Goal: Task Accomplishment & Management: Manage account settings

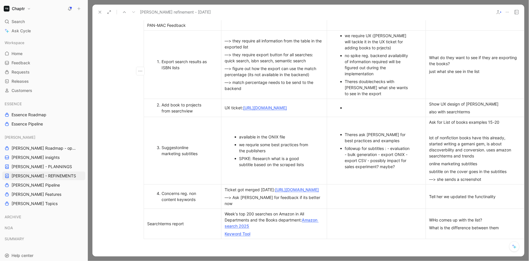
scroll to position [330, 65]
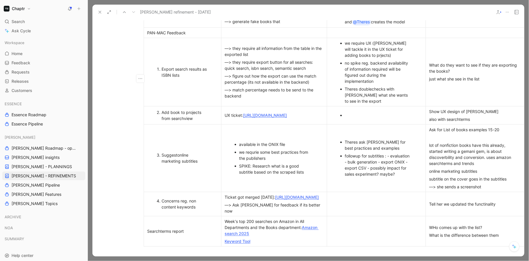
click at [449, 230] on div "WHo comes up with the list?" at bounding box center [475, 227] width 92 height 6
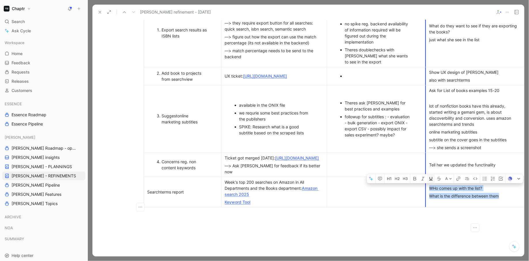
drag, startPoint x: 504, startPoint y: 213, endPoint x: 426, endPoint y: 197, distance: 79.2
click at [426, 197] on td "WHo comes up with the list? What is the difference between them" at bounding box center [475, 191] width 99 height 30
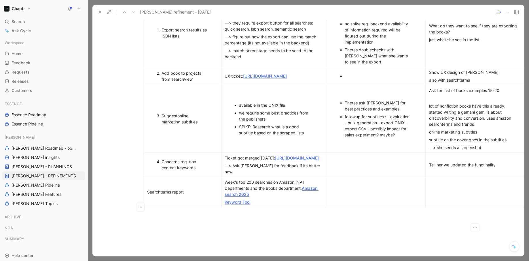
click at [484, 168] on div "Tell her we updated the functinality" at bounding box center [475, 165] width 92 height 6
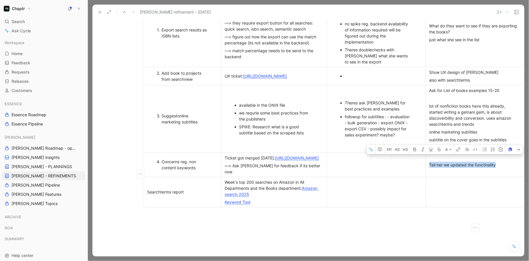
click at [484, 168] on div "Tell her we updated the functinality" at bounding box center [475, 165] width 92 height 6
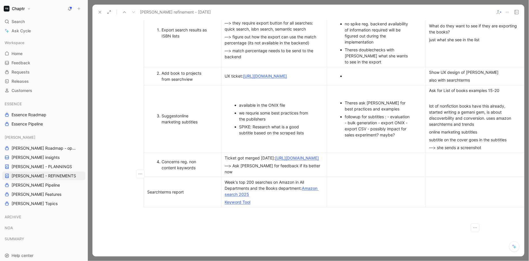
scroll to position [341, 65]
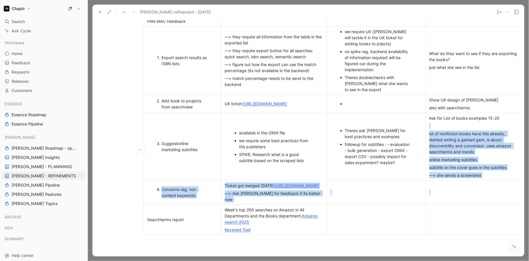
drag, startPoint x: 489, startPoint y: 183, endPoint x: 429, endPoint y: 126, distance: 82.9
click at [429, 126] on tbody "Feature/ Increment/ Other Topics Linear ticket 🌀 Comments Call with [PERSON_NAM…" at bounding box center [334, 50] width 381 height 369
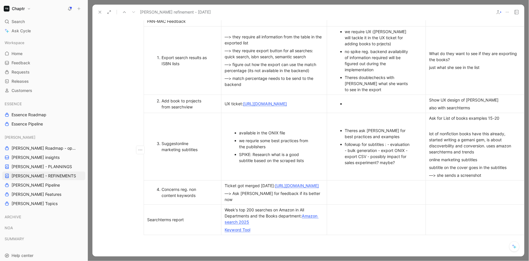
click at [437, 147] on div "lot of nonfiction books have this already, started writing a gemani gem, is abo…" at bounding box center [475, 142] width 92 height 24
click at [186, 149] on div "Suggest online marketing subtitles" at bounding box center [185, 146] width 47 height 12
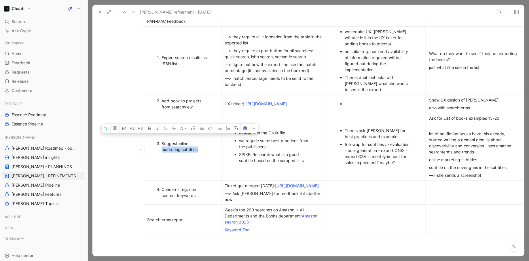
drag, startPoint x: 204, startPoint y: 158, endPoint x: 159, endPoint y: 153, distance: 45.4
click at [159, 153] on td "Suggest online marketing subtitles" at bounding box center [182, 146] width 77 height 67
copy div "marketing subtitles"
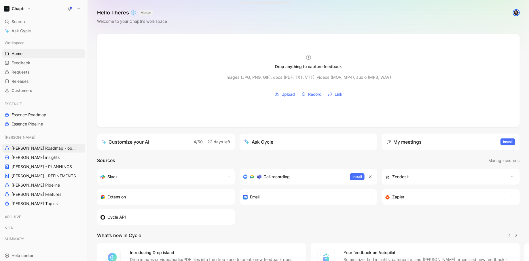
click at [48, 149] on span "[PERSON_NAME] Roadmap - open items" at bounding box center [45, 148] width 66 height 6
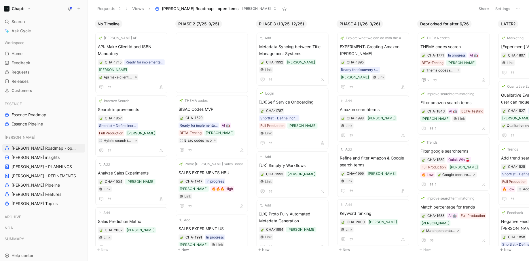
scroll to position [343, 0]
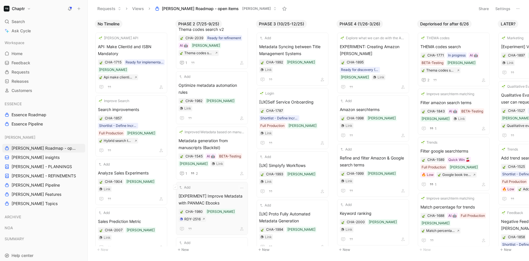
click at [228, 192] on span "[EXPERIMENT] Improve Metadata with PANMAC Ebooks" at bounding box center [211, 199] width 67 height 14
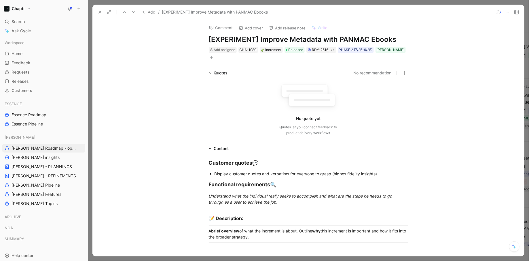
click at [100, 12] on icon at bounding box center [100, 12] width 5 height 5
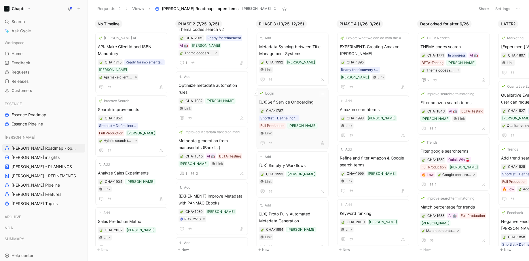
scroll to position [106, 0]
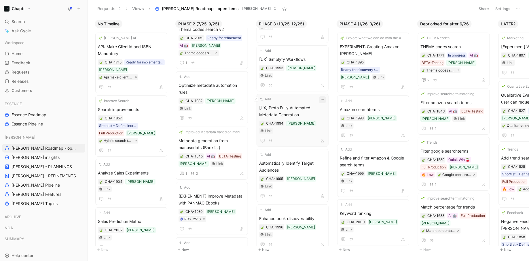
click at [325, 97] on icon "button" at bounding box center [322, 99] width 5 height 5
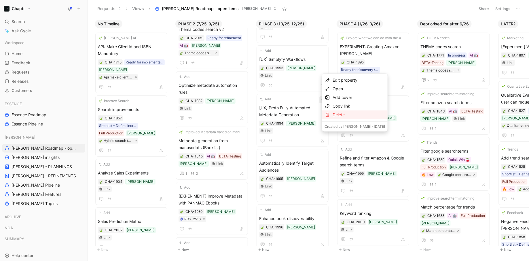
click at [345, 118] on div "Delete" at bounding box center [359, 114] width 52 height 7
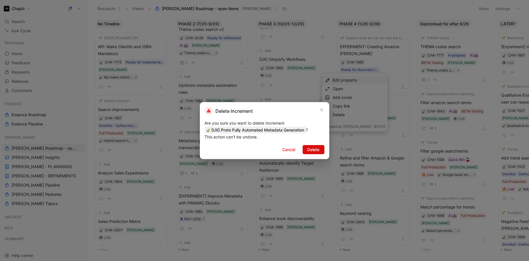
click at [313, 151] on span "Delete" at bounding box center [313, 149] width 12 height 7
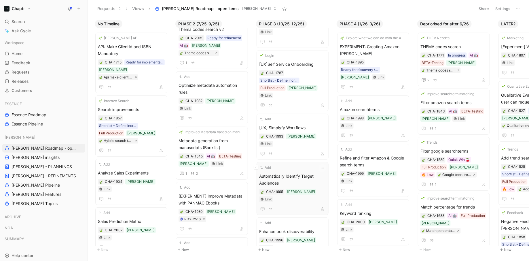
scroll to position [37, 0]
click at [325, 118] on icon "button" at bounding box center [322, 120] width 5 height 5
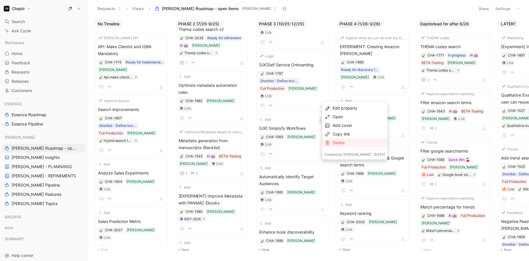
click at [343, 143] on div "Delete" at bounding box center [359, 142] width 52 height 7
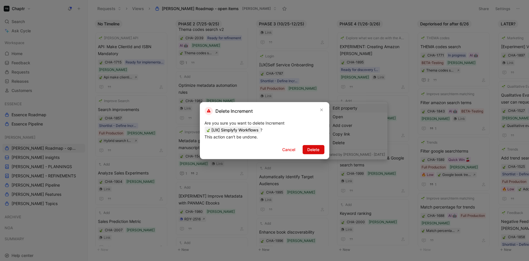
click at [314, 145] on button "Delete" at bounding box center [314, 149] width 22 height 9
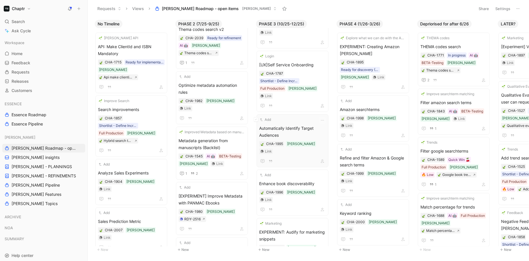
scroll to position [18, 0]
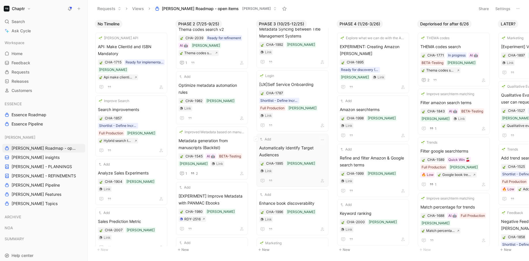
click at [315, 177] on div at bounding box center [292, 180] width 67 height 7
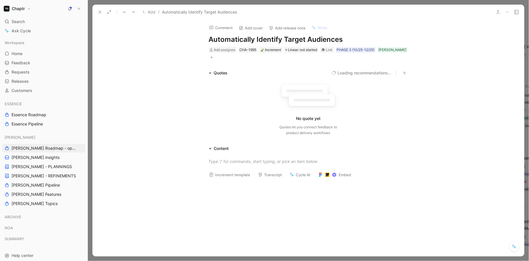
click at [99, 14] on icon at bounding box center [100, 12] width 5 height 5
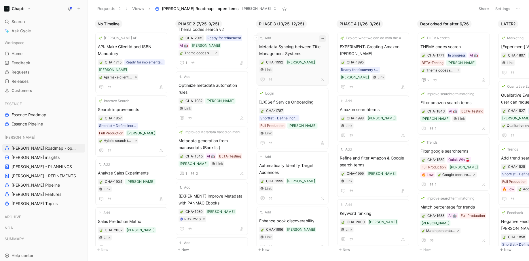
click at [324, 38] on icon "button" at bounding box center [322, 38] width 5 height 5
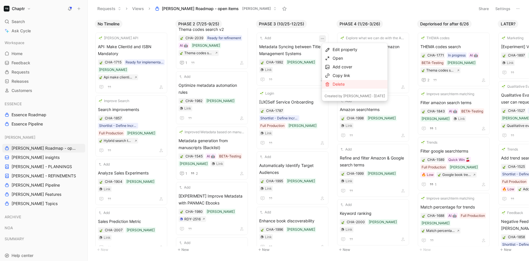
click at [334, 81] on div "Delete" at bounding box center [359, 84] width 52 height 7
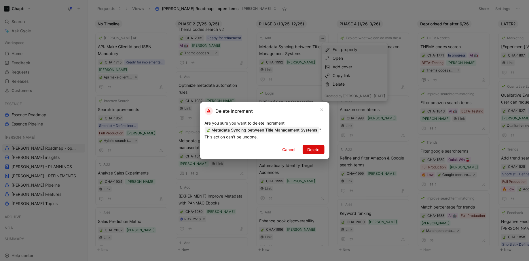
click at [310, 150] on span "Delete" at bounding box center [313, 149] width 12 height 7
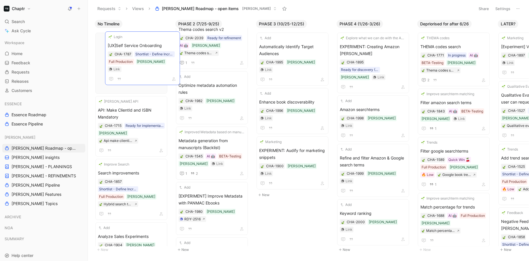
drag, startPoint x: 297, startPoint y: 45, endPoint x: 146, endPoint y: 43, distance: 151.4
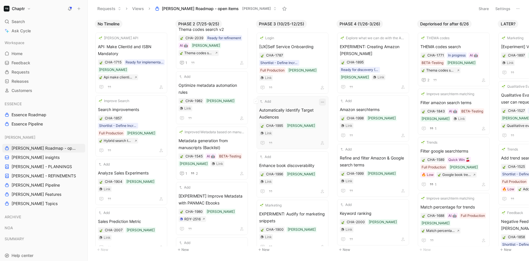
click at [325, 100] on icon "button" at bounding box center [322, 102] width 5 height 5
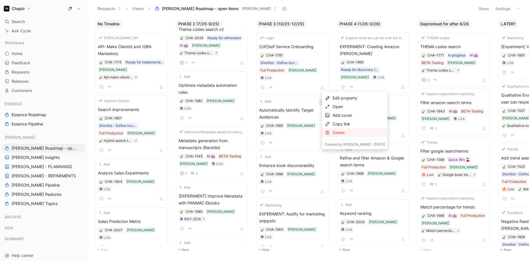
click at [344, 134] on div "Delete" at bounding box center [359, 132] width 52 height 7
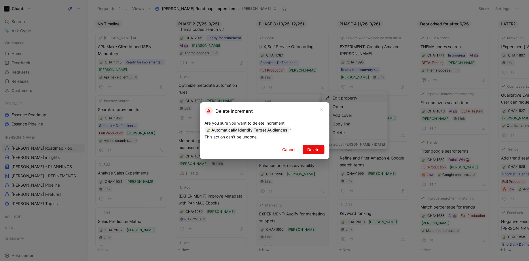
click at [315, 147] on span "Delete" at bounding box center [313, 149] width 12 height 7
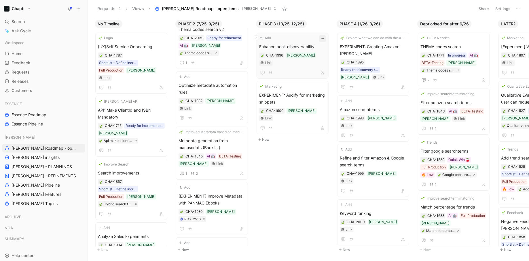
click at [325, 41] on icon "button" at bounding box center [322, 38] width 5 height 5
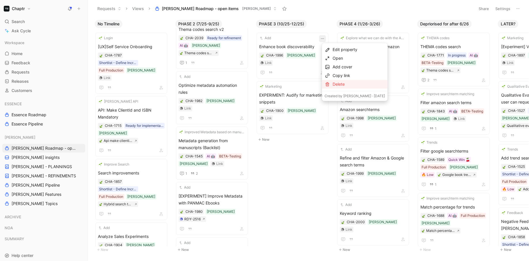
click at [342, 85] on div "Delete" at bounding box center [359, 84] width 52 height 7
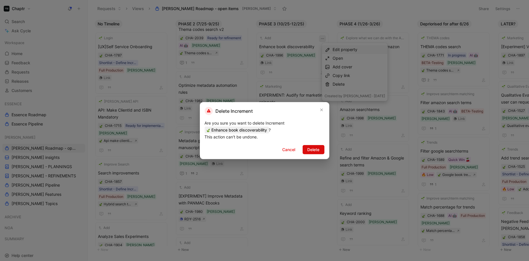
click at [315, 148] on span "Delete" at bounding box center [313, 149] width 12 height 7
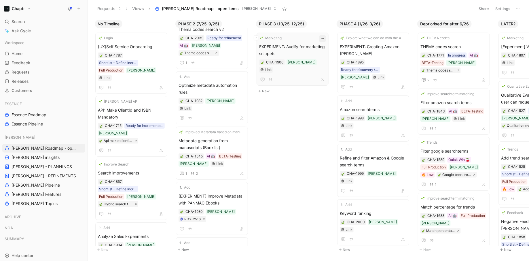
click at [325, 39] on icon "button" at bounding box center [322, 38] width 5 height 5
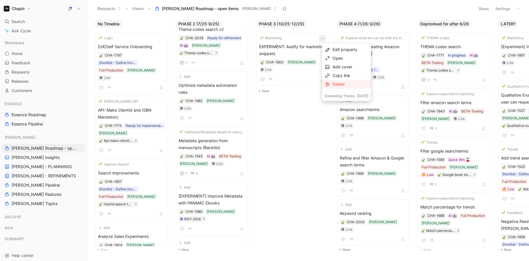
click at [347, 87] on div "Delete" at bounding box center [351, 84] width 36 height 7
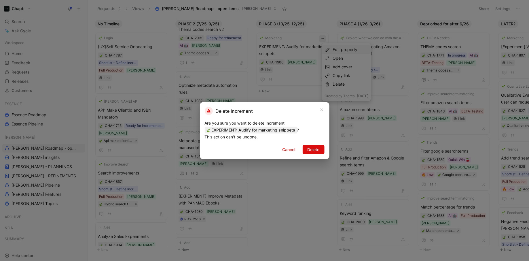
click at [315, 151] on span "Delete" at bounding box center [313, 149] width 12 height 7
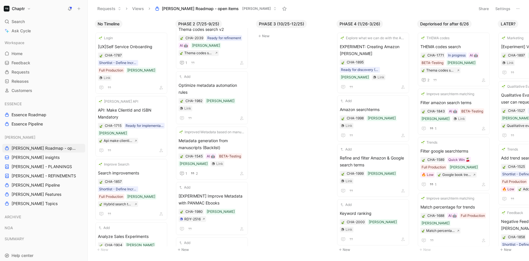
click at [295, 23] on span "PHASE 3 (10/25-12/25)" at bounding box center [281, 24] width 45 height 6
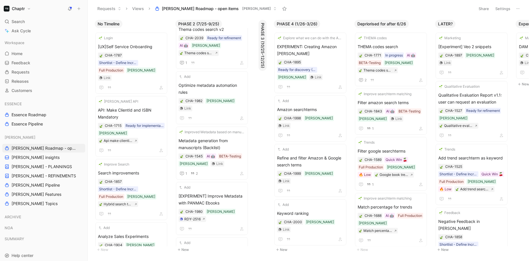
click at [264, 38] on span "PHASE 3 (10/25-12/25)" at bounding box center [263, 45] width 6 height 45
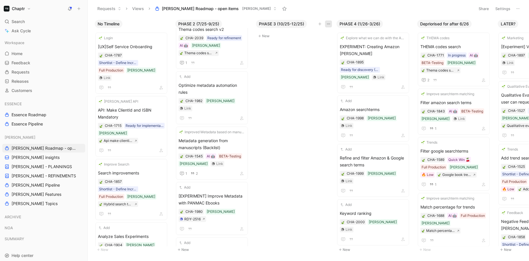
click at [330, 22] on icon "button" at bounding box center [328, 24] width 5 height 5
click at [309, 37] on span "Rename" at bounding box center [309, 36] width 15 height 5
click at [276, 24] on input "PHASE 3 (10/25-12/25)" at bounding box center [286, 23] width 61 height 7
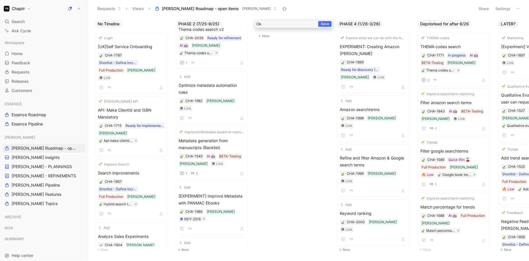
type input "O"
type input "10/2025"
click at [211, 23] on span "PHASE 2 (7/25-9/25)" at bounding box center [198, 24] width 41 height 6
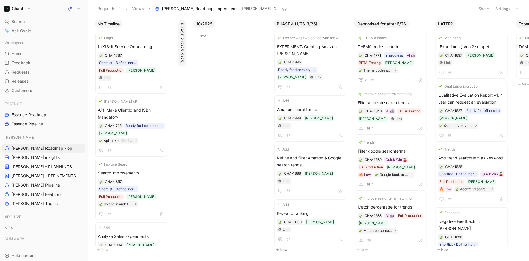
click at [184, 33] on span "PHASE 2 (7/25-9/25)" at bounding box center [182, 43] width 6 height 41
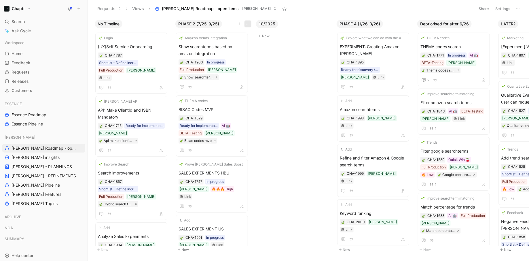
click at [248, 23] on icon "button" at bounding box center [248, 24] width 5 height 5
click at [242, 34] on div "Rename" at bounding box center [235, 36] width 27 height 7
click at [196, 26] on input "PHASE 2 (7/25-9/25)" at bounding box center [206, 23] width 61 height 7
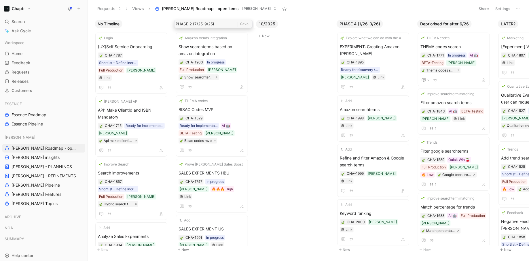
click at [196, 26] on input "PHASE 2 (7/25-9/25)" at bounding box center [206, 23] width 61 height 7
type input "8/2025"
click at [269, 20] on button "10/2025" at bounding box center [267, 24] width 22 height 8
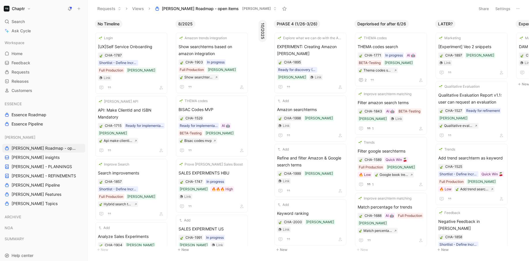
click at [262, 26] on span "10/2025" at bounding box center [263, 31] width 6 height 16
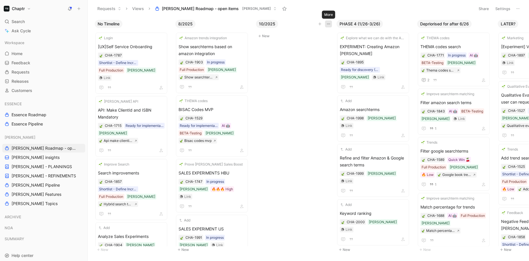
click at [329, 24] on use "button" at bounding box center [328, 24] width 3 height 1
click at [313, 39] on div "Rename" at bounding box center [315, 36] width 27 height 7
drag, startPoint x: 261, startPoint y: 23, endPoint x: 246, endPoint y: 23, distance: 15.0
click at [248, 23] on div "No Timeline Login [UX]Self Service Onboarding CHA-1787 Shortlist - Define Incre…" at bounding box center [308, 138] width 441 height 243
type input "9/2025"
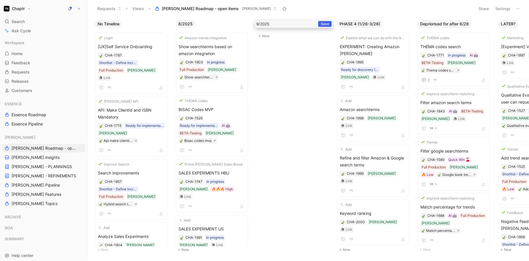
click at [323, 22] on span "Save" at bounding box center [325, 23] width 8 height 5
click at [267, 38] on button "New" at bounding box center [294, 36] width 76 height 7
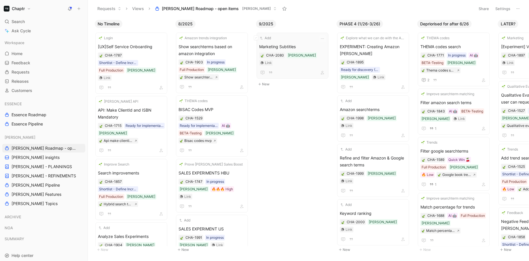
click at [307, 38] on div "Add" at bounding box center [288, 38] width 59 height 6
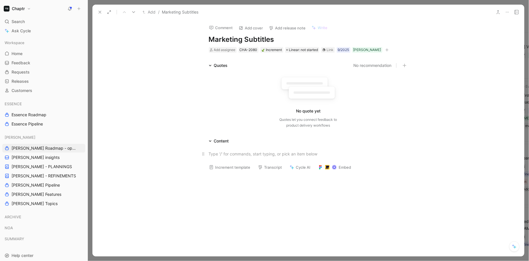
click at [221, 151] on div at bounding box center [308, 154] width 199 height 6
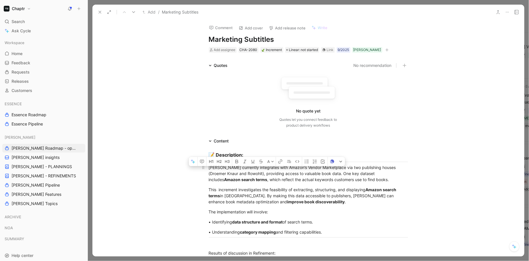
drag, startPoint x: 328, startPoint y: 232, endPoint x: 200, endPoint y: 172, distance: 142.3
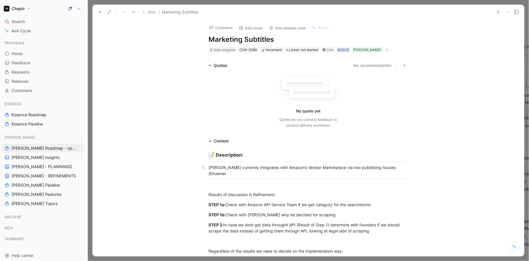
click at [316, 168] on div "Reedy currently integrates with Amazon’s Vendor Marketplace via two publishing …" at bounding box center [308, 170] width 199 height 12
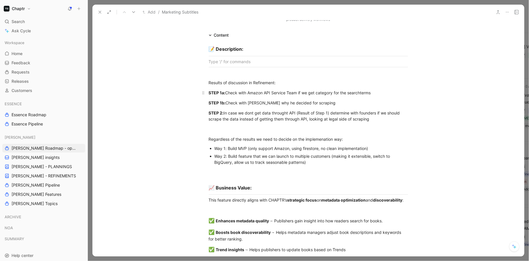
scroll to position [107, 0]
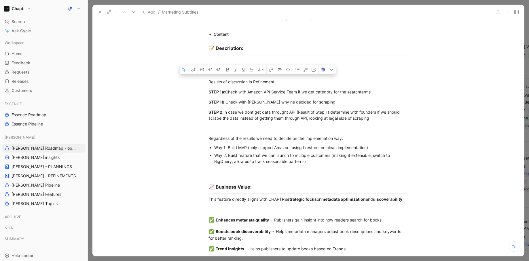
drag, startPoint x: 319, startPoint y: 162, endPoint x: 167, endPoint y: 81, distance: 172.7
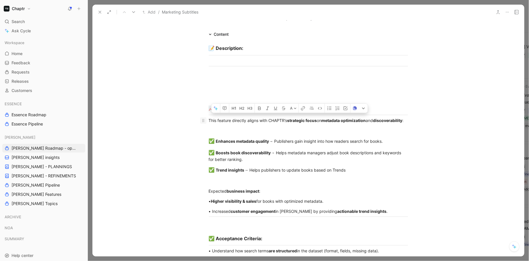
drag, startPoint x: 381, startPoint y: 216, endPoint x: 201, endPoint y: 120, distance: 204.4
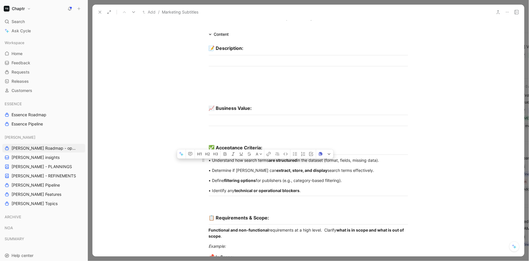
drag, startPoint x: 317, startPoint y: 192, endPoint x: 199, endPoint y: 157, distance: 123.4
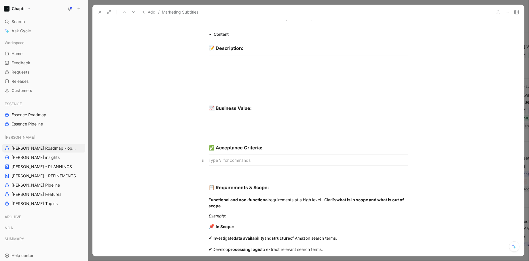
scroll to position [209, 0]
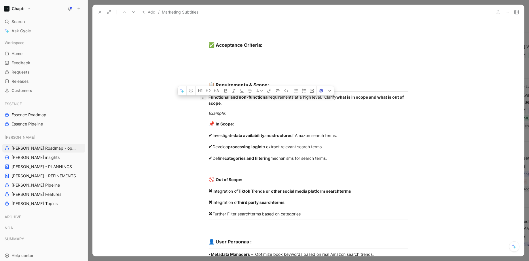
drag, startPoint x: 309, startPoint y: 215, endPoint x: 202, endPoint y: 96, distance: 159.8
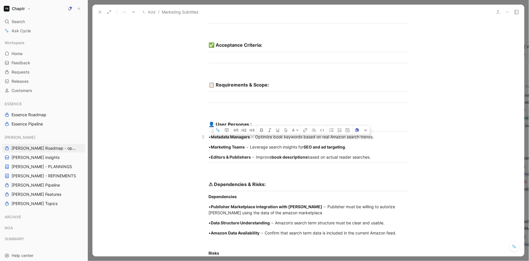
drag, startPoint x: 377, startPoint y: 156, endPoint x: 199, endPoint y: 137, distance: 178.3
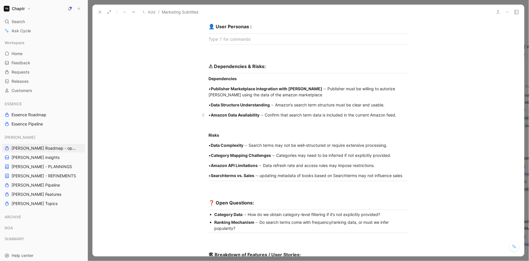
scroll to position [306, 0]
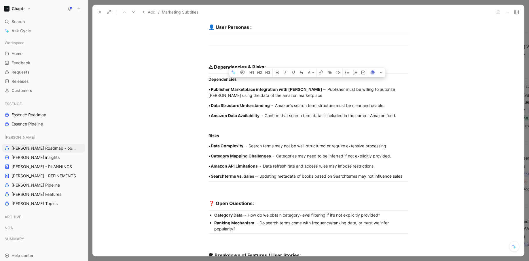
drag, startPoint x: 409, startPoint y: 176, endPoint x: 186, endPoint y: 78, distance: 243.5
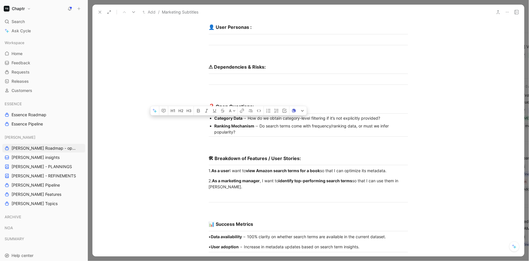
drag, startPoint x: 241, startPoint y: 126, endPoint x: 208, endPoint y: 118, distance: 34.4
click at [208, 118] on ul "Category Data → How do we obtain category-level filtering if it’s not explicitl…" at bounding box center [308, 125] width 221 height 22
drag, startPoint x: 246, startPoint y: 129, endPoint x: 210, endPoint y: 116, distance: 38.6
click at [210, 116] on ul "Category Data → How do we obtain category-level filtering if it’s not explicitl…" at bounding box center [308, 125] width 221 height 22
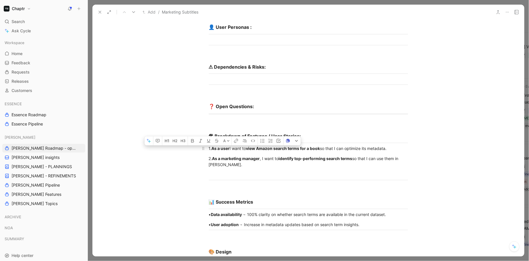
drag, startPoint x: 247, startPoint y: 166, endPoint x: 198, endPoint y: 147, distance: 51.9
click at [198, 147] on div "📝 Description: 📈 Business Value: ✅ Acceptance Criteria: 📋 Requirements & Scope:…" at bounding box center [308, 211] width 432 height 747
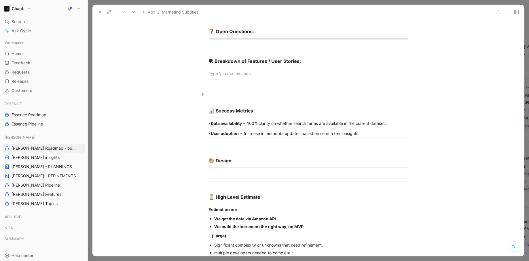
scroll to position [383, 0]
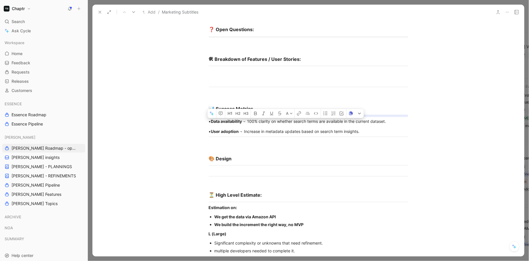
drag, startPoint x: 366, startPoint y: 128, endPoint x: 213, endPoint y: 114, distance: 154.4
click at [213, 114] on div "📝 Description: 📈 Business Value: ✅ Acceptance Criteria: 📋 Requirements & Scope:…" at bounding box center [308, 126] width 432 height 731
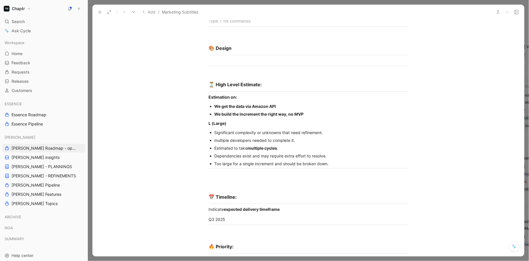
scroll to position [494, 0]
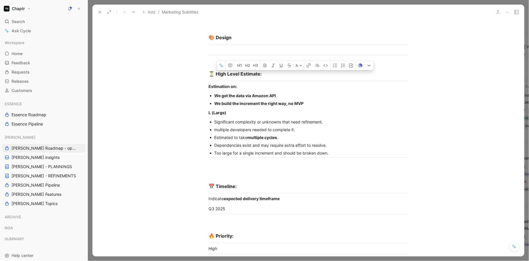
drag, startPoint x: 343, startPoint y: 149, endPoint x: 177, endPoint y: 79, distance: 180.6
click at [177, 79] on div "📝 Description: 📈 Business Value: ✅ Acceptance Criteria: 📋 Requirements & Scope:…" at bounding box center [308, 10] width 432 height 721
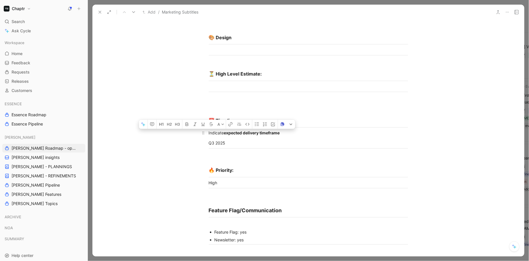
drag, startPoint x: 230, startPoint y: 142, endPoint x: 203, endPoint y: 125, distance: 31.6
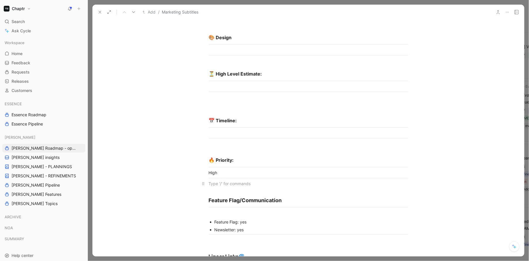
click at [221, 180] on div at bounding box center [308, 183] width 199 height 6
click at [216, 172] on div "High" at bounding box center [308, 172] width 199 height 6
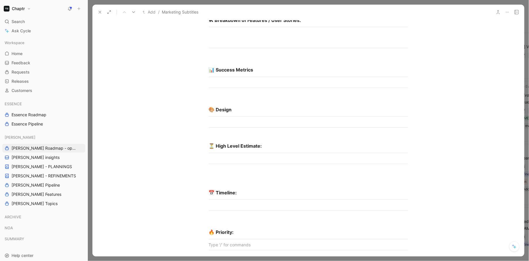
scroll to position [663, 0]
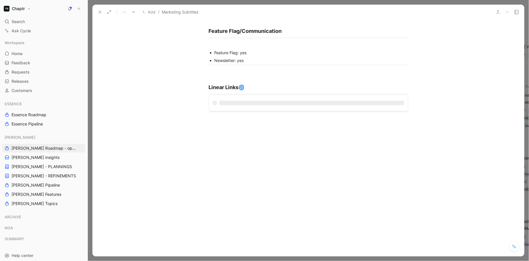
click at [245, 114] on div at bounding box center [308, 117] width 199 height 6
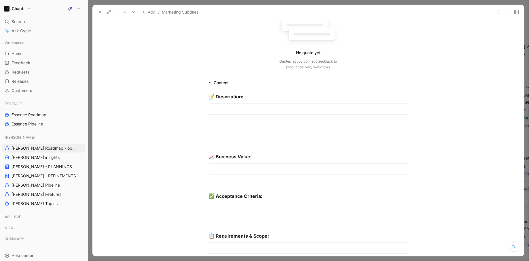
scroll to position [64, 0]
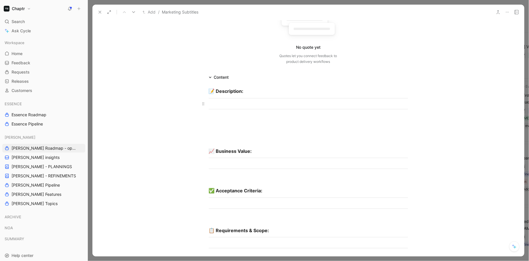
click at [218, 103] on div at bounding box center [308, 103] width 199 height 6
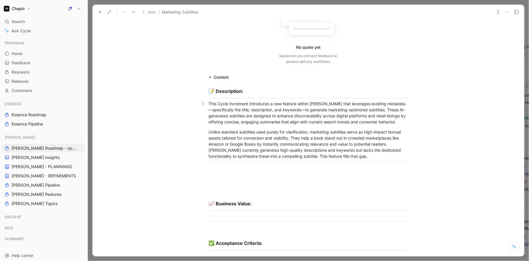
click at [301, 109] on div "This Cycle Increment introduces a new feature within Reedy that leverages exist…" at bounding box center [308, 112] width 199 height 24
drag, startPoint x: 337, startPoint y: 115, endPoint x: 402, endPoint y: 115, distance: 65.6
click at [402, 115] on div "This Cycle Increment introduces a new feature within Reedy that leverages exist…" at bounding box center [308, 112] width 199 height 24
drag, startPoint x: 257, startPoint y: 143, endPoint x: 349, endPoint y: 138, distance: 92.8
click at [349, 138] on div "Unlike standard subtitles used purely for clarification, marketing subtitles se…" at bounding box center [308, 144] width 199 height 30
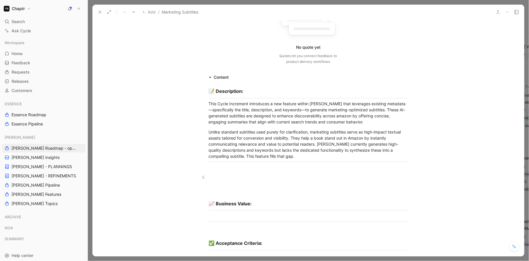
click at [303, 172] on p at bounding box center [308, 177] width 221 height 10
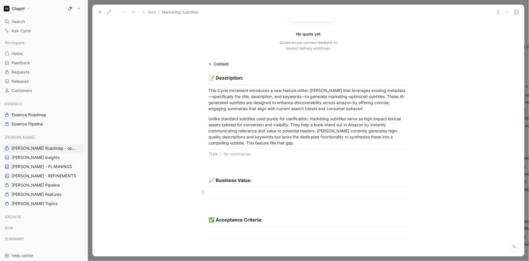
click at [222, 193] on div at bounding box center [308, 192] width 199 height 6
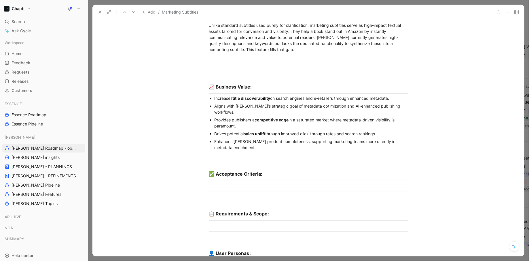
scroll to position [171, 0]
click at [214, 183] on div at bounding box center [308, 186] width 199 height 6
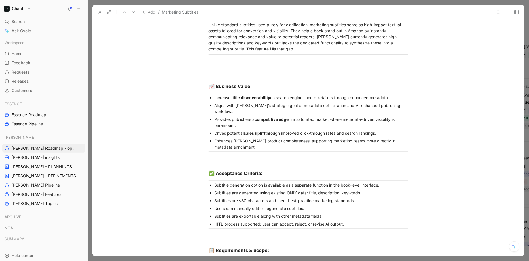
click at [367, 189] on div "Subtitles are generated using existing ONIX data: title, description, keywords." at bounding box center [310, 192] width 193 height 6
click at [240, 197] on div "Subtitles are ≤80 characters and meet best-practice marketing standards." at bounding box center [310, 200] width 193 height 6
click at [247, 197] on div "Subtitles are ≤80 characters and meet best-practice marketing standards." at bounding box center [310, 200] width 193 height 6
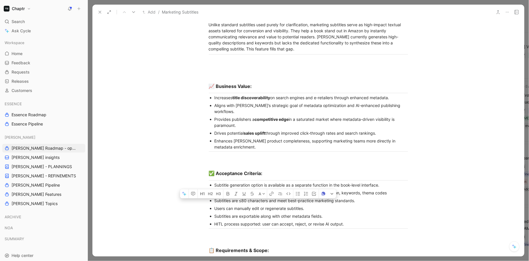
click at [243, 197] on div "Subtitles are ≤80 characters and meet best-practice marketing standards." at bounding box center [310, 200] width 193 height 6
click at [246, 197] on div "Subtitles are ≤80 characters and meet best-practice marketing standards." at bounding box center [310, 200] width 193 height 6
click at [243, 197] on div "Subtitles are ≤80 characters and meet best-practice marketing standards." at bounding box center [310, 200] width 193 height 6
click at [185, 189] on button "button" at bounding box center [188, 193] width 9 height 9
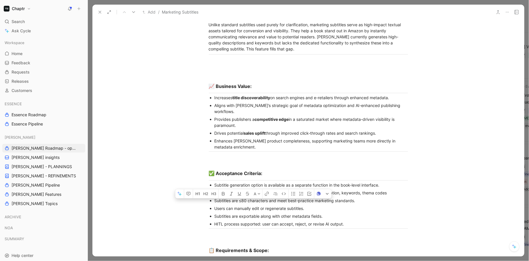
drag, startPoint x: 268, startPoint y: 192, endPoint x: 239, endPoint y: 193, distance: 29.7
click at [238, 197] on div "Subtitles are ≤80 characters and meet best-practice marketing standards." at bounding box center [310, 200] width 193 height 6
click at [191, 189] on button "button" at bounding box center [188, 193] width 9 height 9
click at [245, 197] on div "Subtitles are ≤80 characters and meet best-practice marketing standards." at bounding box center [310, 200] width 193 height 6
click at [241, 197] on div "Subtitles are ≤80 characters and meet best-practice marketing standards." at bounding box center [310, 200] width 193 height 6
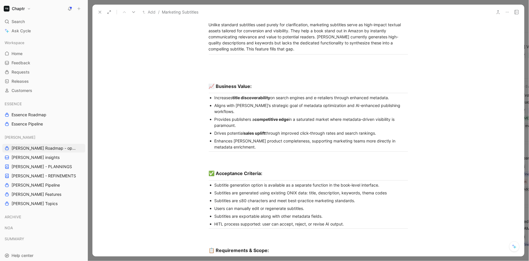
click at [241, 197] on div "Subtitles are ≤80 characters and meet best-practice marketing standards." at bounding box center [310, 200] width 193 height 6
click at [180, 191] on icon "button" at bounding box center [179, 193] width 5 height 5
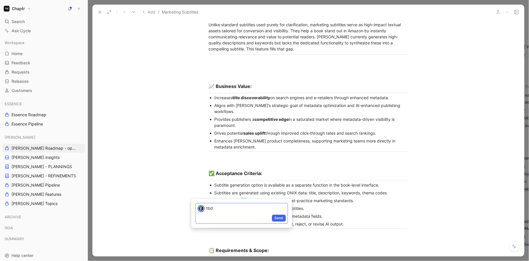
click at [283, 219] on button "Send" at bounding box center [279, 217] width 14 height 7
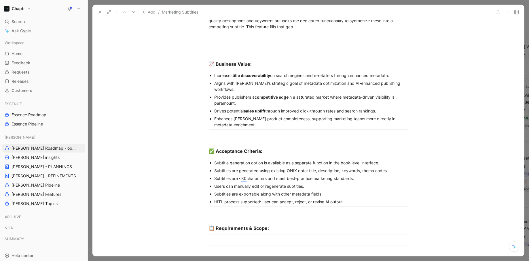
scroll to position [194, 0]
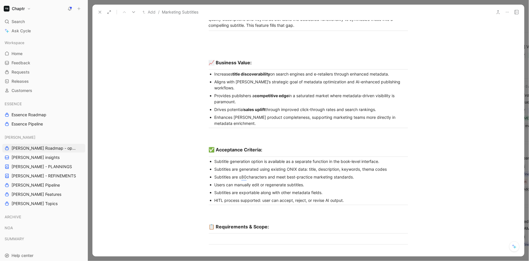
click at [253, 197] on div "HITL process supported: user can accept, reject, or revise AI output." at bounding box center [310, 200] width 193 height 6
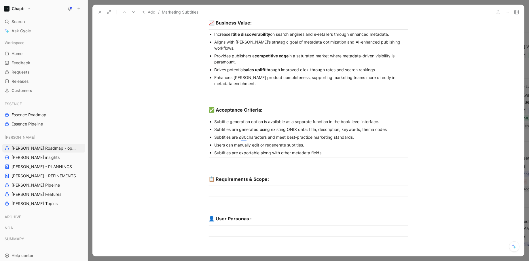
scroll to position [235, 0]
click at [251, 187] on p at bounding box center [308, 190] width 221 height 10
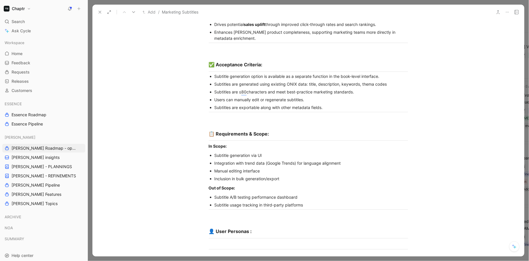
scroll to position [278, 0]
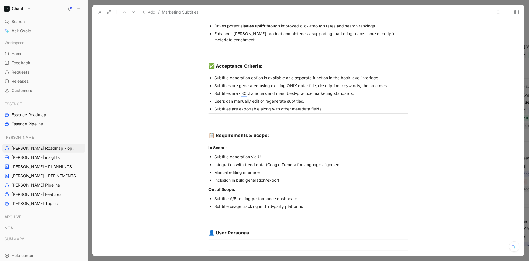
click at [315, 161] on div "Integration with trend data (Google Trends) for language alignment" at bounding box center [310, 164] width 193 height 6
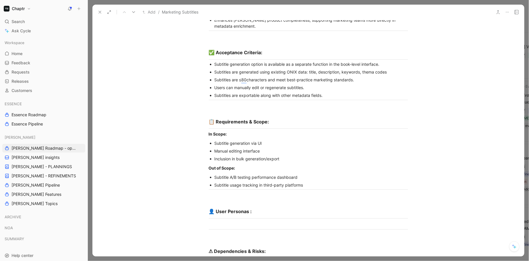
scroll to position [293, 0]
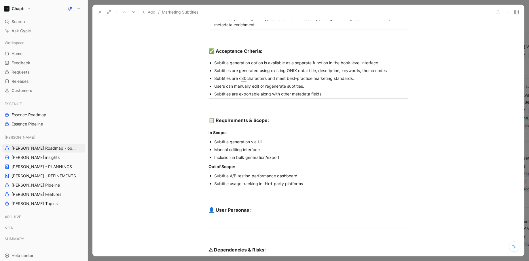
click at [273, 154] on div "Inclusion in bulk generation/export" at bounding box center [310, 157] width 193 height 6
click at [238, 145] on p "Manual editing interface" at bounding box center [310, 149] width 193 height 8
click at [213, 138] on ul "Subtitle generation via UI Manual editing interface Inclusion in bulk generatio…" at bounding box center [308, 149] width 221 height 23
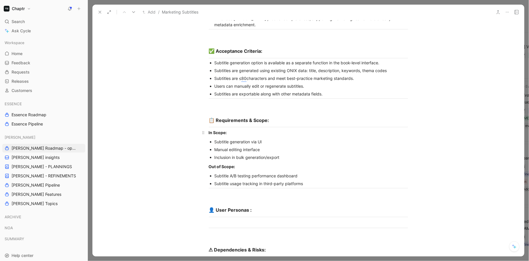
click at [236, 129] on div "In Scope:" at bounding box center [308, 132] width 199 height 6
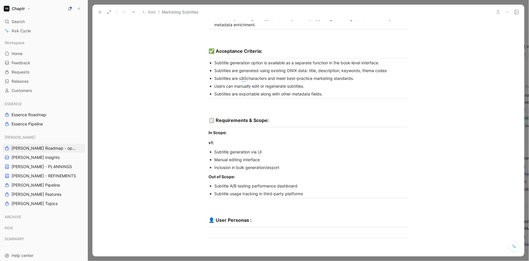
click at [267, 156] on div "Manual editing interface" at bounding box center [310, 159] width 193 height 6
click at [214, 151] on ul "Subtitle generation via UI Manual editing interface" at bounding box center [308, 156] width 221 height 16
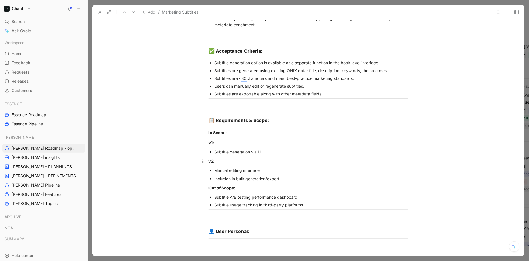
click at [210, 158] on div "v2:" at bounding box center [308, 161] width 199 height 6
drag, startPoint x: 222, startPoint y: 155, endPoint x: 195, endPoint y: 155, distance: 27.1
click at [195, 155] on div "📝 Description: This Cycle Increment introduces a new feature within Reedy that …" at bounding box center [308, 255] width 432 height 808
click at [181, 152] on icon "button" at bounding box center [181, 153] width 3 height 3
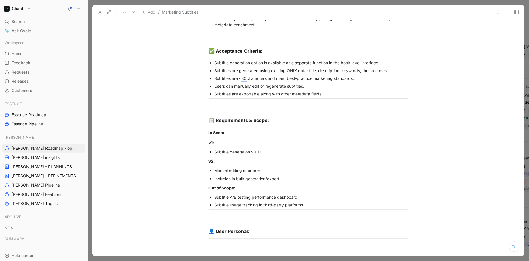
click at [219, 167] on div "Manual editing interface" at bounding box center [310, 170] width 193 height 6
click at [216, 167] on div "Manual editing interface" at bounding box center [310, 170] width 193 height 6
click at [215, 167] on div "Manual editing interface" at bounding box center [310, 170] width 193 height 6
click at [216, 166] on p "Manual editing interface" at bounding box center [310, 170] width 193 height 8
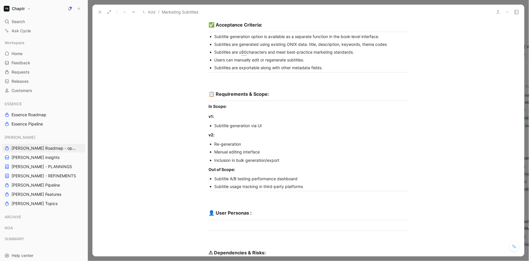
scroll to position [320, 0]
click at [225, 174] on div "Subtitle A/B testing performance dashboard" at bounding box center [310, 177] width 193 height 6
click at [225, 182] on div "Subtitle usage tracking in third-party platforms" at bounding box center [310, 185] width 193 height 6
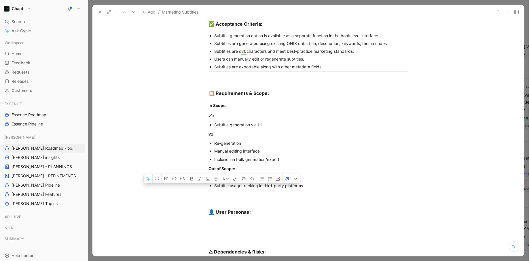
click at [225, 182] on div "Subtitle usage tracking in third-party platforms" at bounding box center [310, 185] width 193 height 6
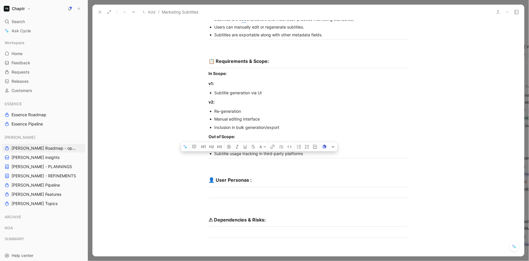
scroll to position [353, 0]
click at [225, 186] on hr at bounding box center [308, 186] width 199 height 0
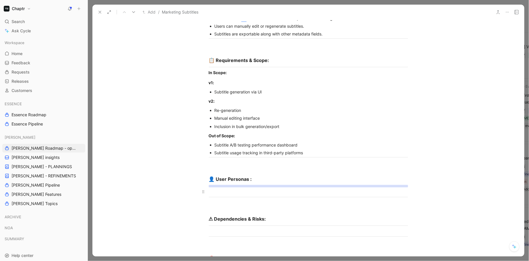
click at [225, 188] on div at bounding box center [308, 191] width 199 height 6
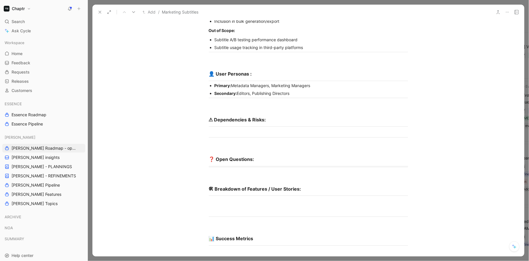
scroll to position [462, 0]
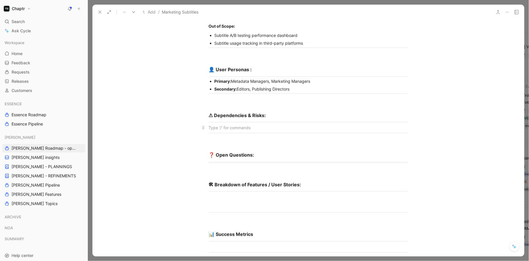
click at [234, 124] on div at bounding box center [308, 127] width 199 height 6
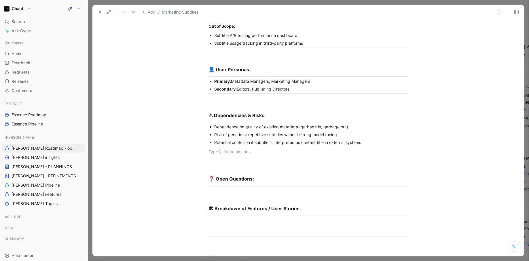
click at [216, 139] on div "Potential confusion if subtitle is interpreted as content title in external sys…" at bounding box center [310, 142] width 193 height 6
click at [375, 139] on div "Potential confusion if subtitle is interpreted as content title in external sys…" at bounding box center [310, 142] width 193 height 6
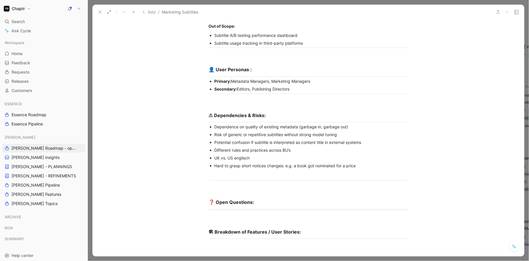
click at [226, 162] on div "Hard to grasp short notices changes: e.g. a book got nominated for a price" at bounding box center [310, 165] width 193 height 6
click at [224, 162] on div "Hard to grasp short notices changes: e.g. a book got nominated for a price" at bounding box center [310, 165] width 193 height 6
click at [247, 170] on p at bounding box center [308, 175] width 221 height 10
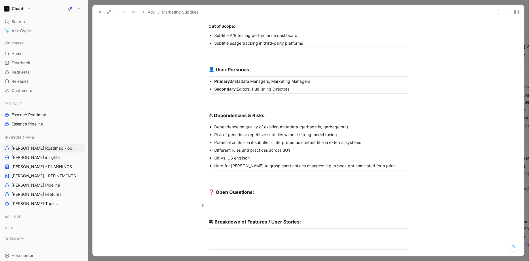
click at [235, 202] on div at bounding box center [308, 205] width 199 height 6
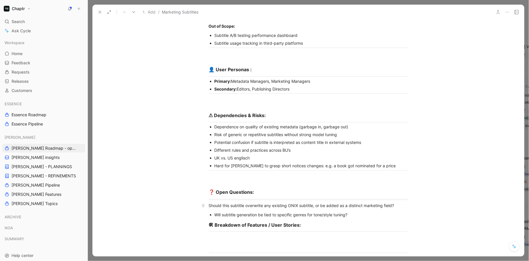
click at [210, 202] on div "Should this subtitle overwrite any existing ONIX subtitle, or be added as a dis…" at bounding box center [308, 205] width 199 height 6
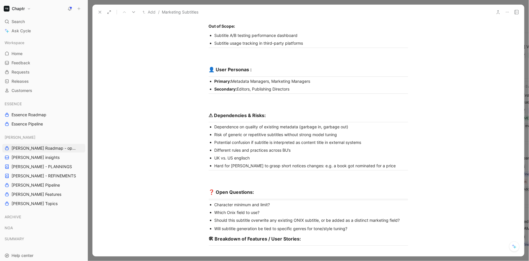
click at [231, 217] on div "Should this subtitle overwrite any existing ONIX subtitle, or be added as a dis…" at bounding box center [310, 220] width 193 height 6
click at [361, 217] on div "Will subtitle generation be tied to specific genres for tone/style tuning?" at bounding box center [310, 220] width 193 height 6
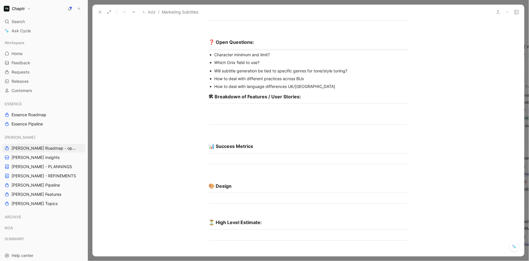
scroll to position [611, 0]
click at [221, 106] on div at bounding box center [308, 109] width 199 height 6
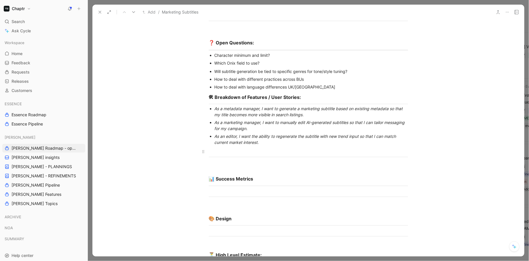
click at [231, 148] on div at bounding box center [308, 151] width 199 height 6
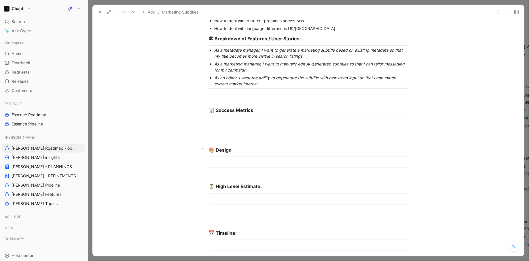
scroll to position [710, 0]
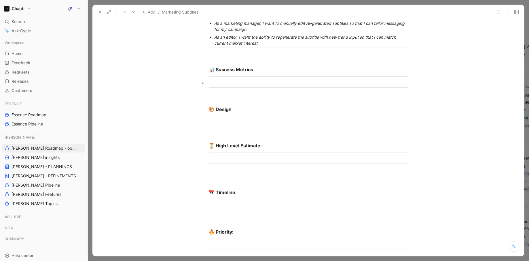
click at [227, 79] on div at bounding box center [308, 82] width 199 height 6
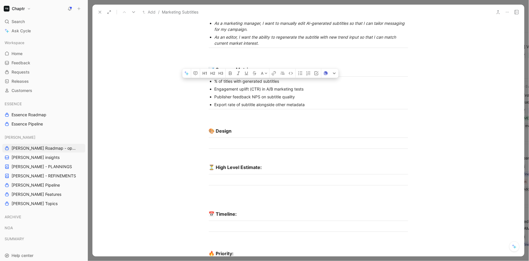
drag, startPoint x: 315, startPoint y: 94, endPoint x: 212, endPoint y: 73, distance: 104.8
click at [212, 77] on ul "% of titles with generated subtitles Engagement uplift (CTR) in A/B marketing t…" at bounding box center [308, 92] width 221 height 31
click at [196, 71] on icon "button" at bounding box center [195, 73] width 4 height 4
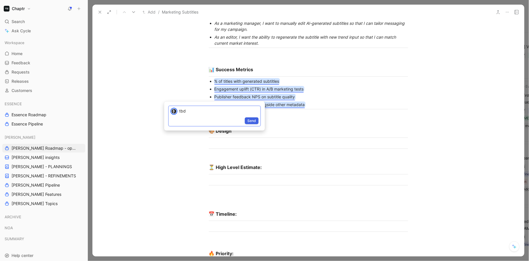
click at [254, 124] on button "Send" at bounding box center [252, 120] width 14 height 7
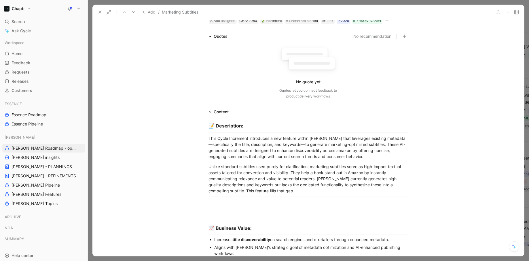
scroll to position [0, 0]
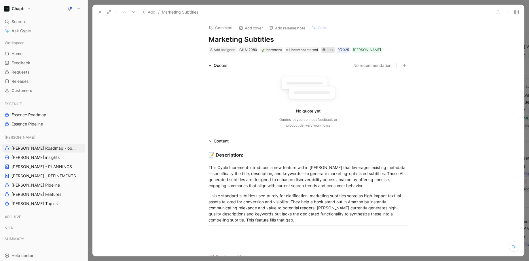
click at [329, 50] on div "Link" at bounding box center [330, 50] width 7 height 6
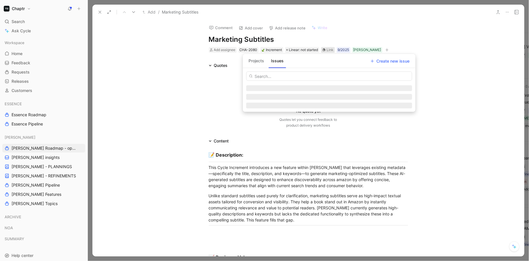
click at [257, 58] on button "Projects" at bounding box center [256, 60] width 20 height 9
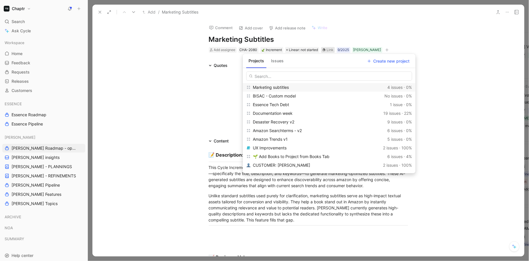
click at [284, 88] on span "Marketing subtitles" at bounding box center [271, 87] width 36 height 5
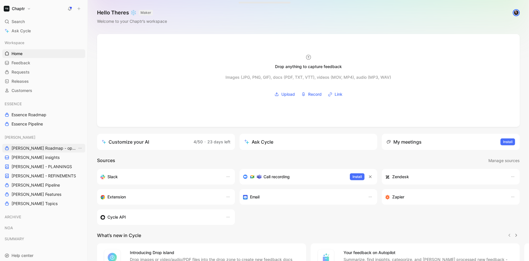
click at [39, 146] on span "[PERSON_NAME] Roadmap - open items" at bounding box center [45, 148] width 66 height 6
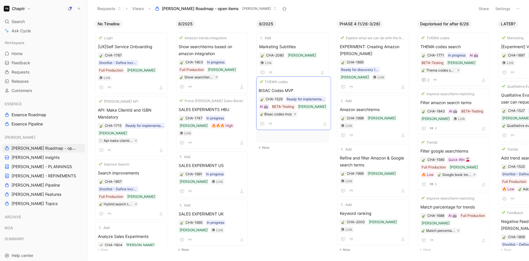
drag, startPoint x: 196, startPoint y: 100, endPoint x: 276, endPoint y: 81, distance: 82.2
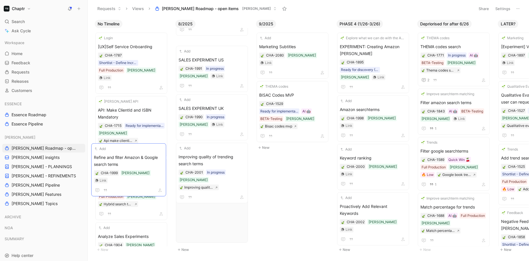
scroll to position [113, 0]
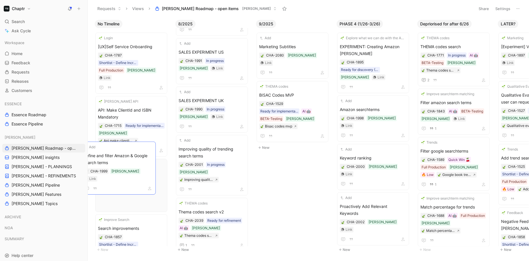
drag, startPoint x: 388, startPoint y: 136, endPoint x: 132, endPoint y: 150, distance: 256.6
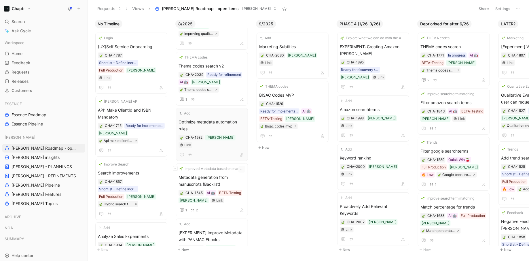
scroll to position [281, 0]
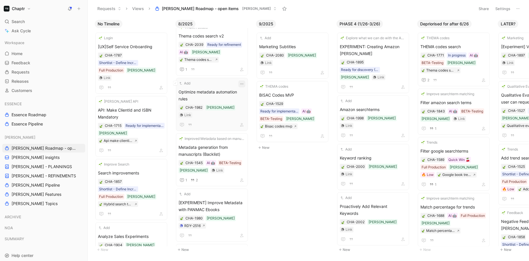
click at [244, 81] on icon "button" at bounding box center [242, 83] width 5 height 5
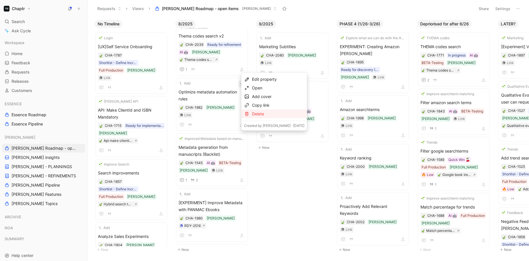
click at [258, 111] on div "Delete" at bounding box center [278, 113] width 52 height 7
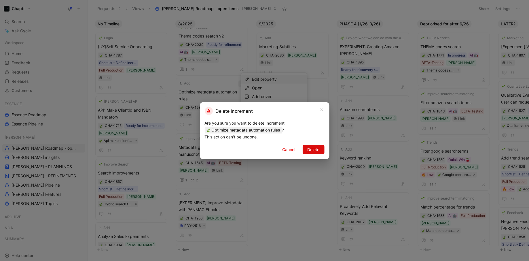
click at [311, 149] on span "Delete" at bounding box center [313, 149] width 12 height 7
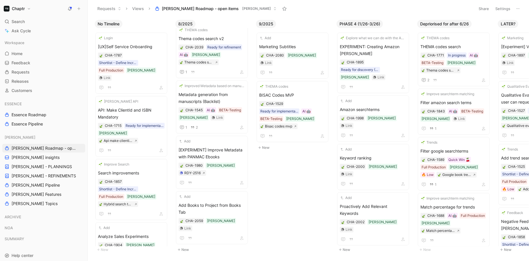
scroll to position [246, 0]
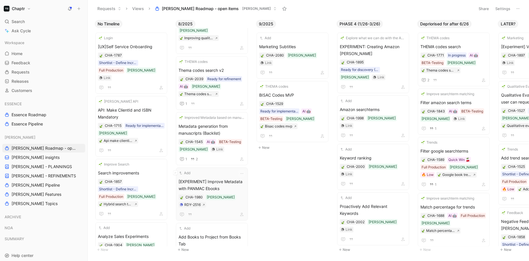
click at [232, 178] on span "[EXPERIMENT] Improve Metadata with PANMAC Ebooks" at bounding box center [211, 185] width 67 height 14
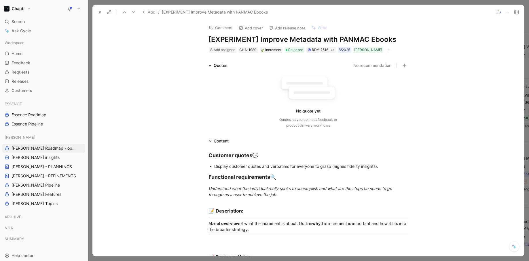
click at [101, 11] on icon at bounding box center [100, 12] width 5 height 5
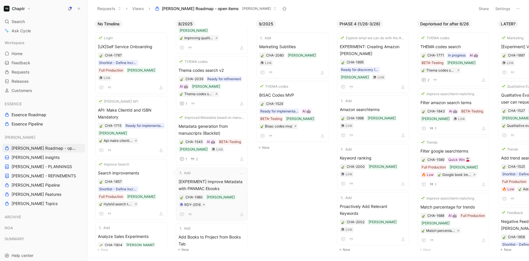
click at [216, 178] on span "[EXPERIMENT] Improve Metadata with PANMAC Ebooks" at bounding box center [211, 185] width 67 height 14
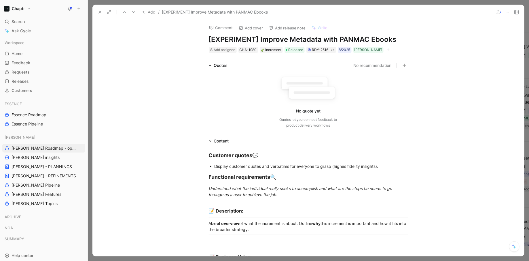
click at [99, 14] on button at bounding box center [100, 12] width 8 height 8
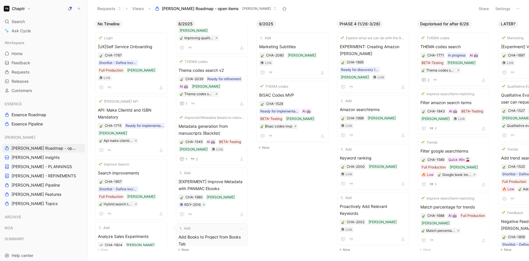
click at [219, 233] on span "Add Books to Project from Books Tab" at bounding box center [211, 240] width 67 height 14
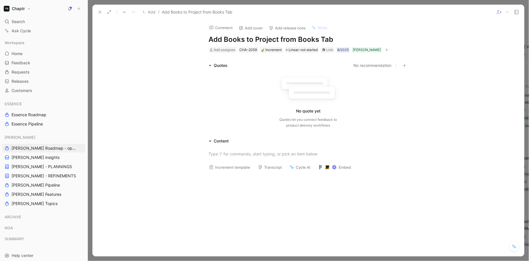
click at [100, 11] on icon at bounding box center [100, 12] width 5 height 5
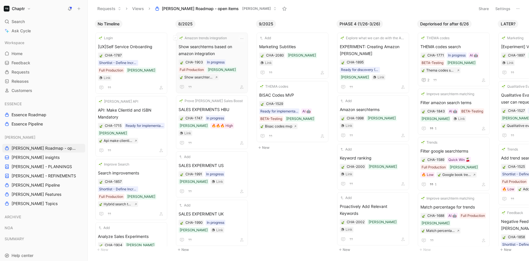
click at [232, 47] on span "Show searchterms based on amazon integration" at bounding box center [211, 50] width 67 height 14
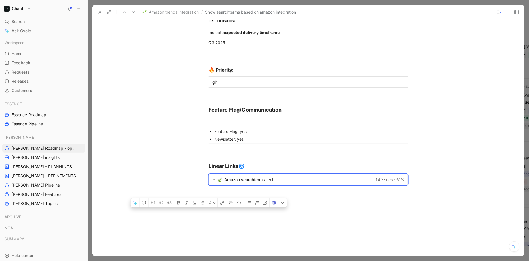
scroll to position [1294, 0]
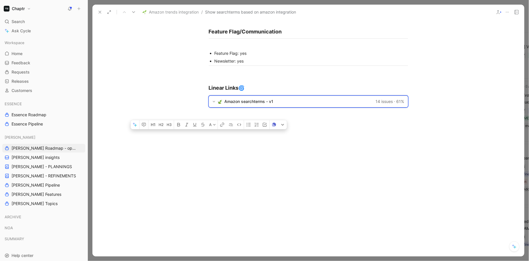
drag, startPoint x: 208, startPoint y: 160, endPoint x: 272, endPoint y: 286, distance: 141.2
click at [272, 260] on html "Chaptr Search ⌘ K Ask Cycle Workspace Home G then H Feedback G then F Requests …" at bounding box center [264, 130] width 529 height 261
copy div "📝 Description: Reedy currently integrates with Amazon’s Vendor Marketplace via …"
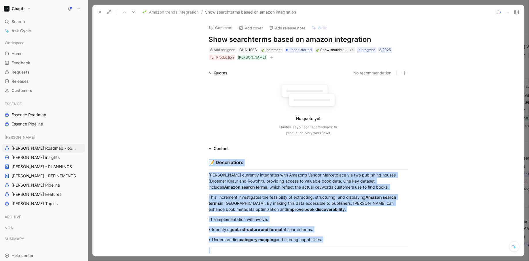
scroll to position [1294, 0]
